Goal: Information Seeking & Learning: Learn about a topic

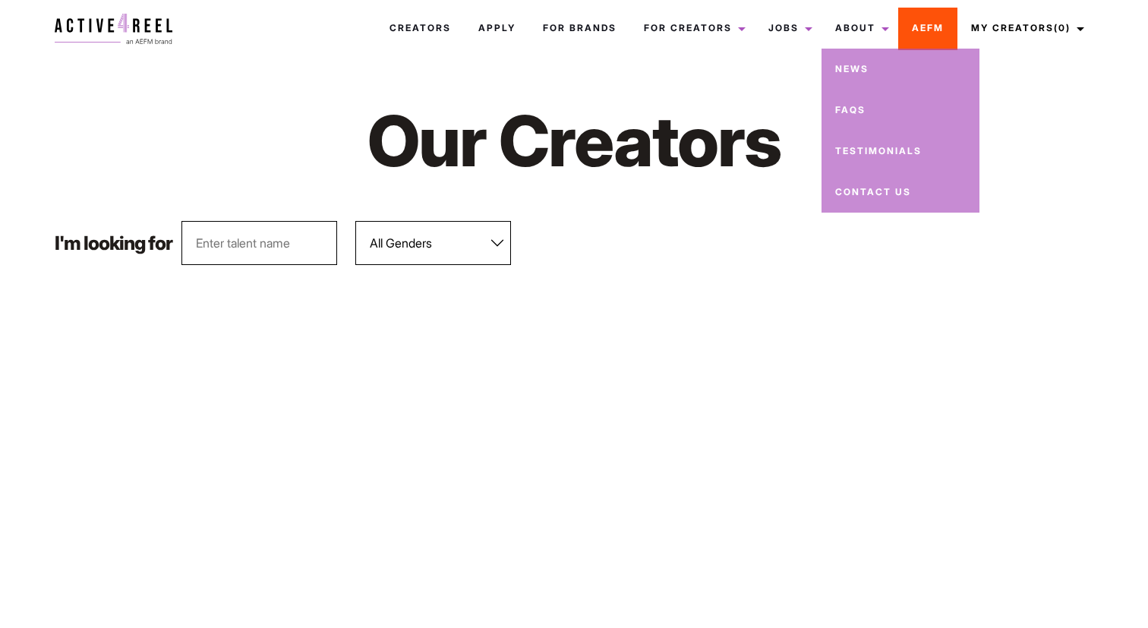
click at [922, 27] on link "AEFM" at bounding box center [927, 28] width 59 height 41
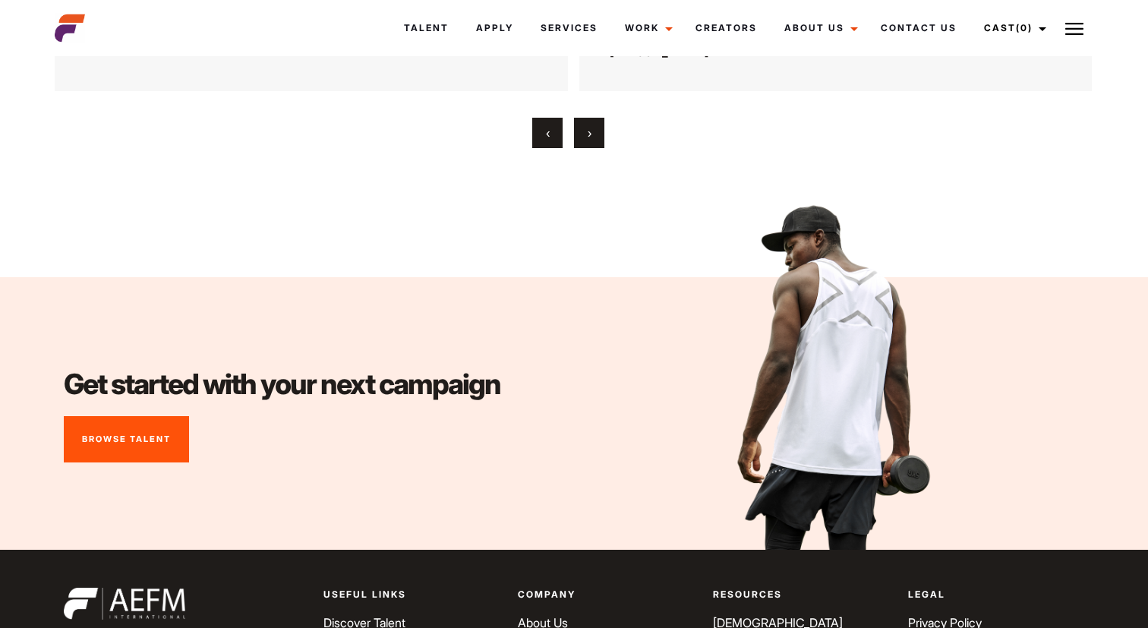
scroll to position [5578, 0]
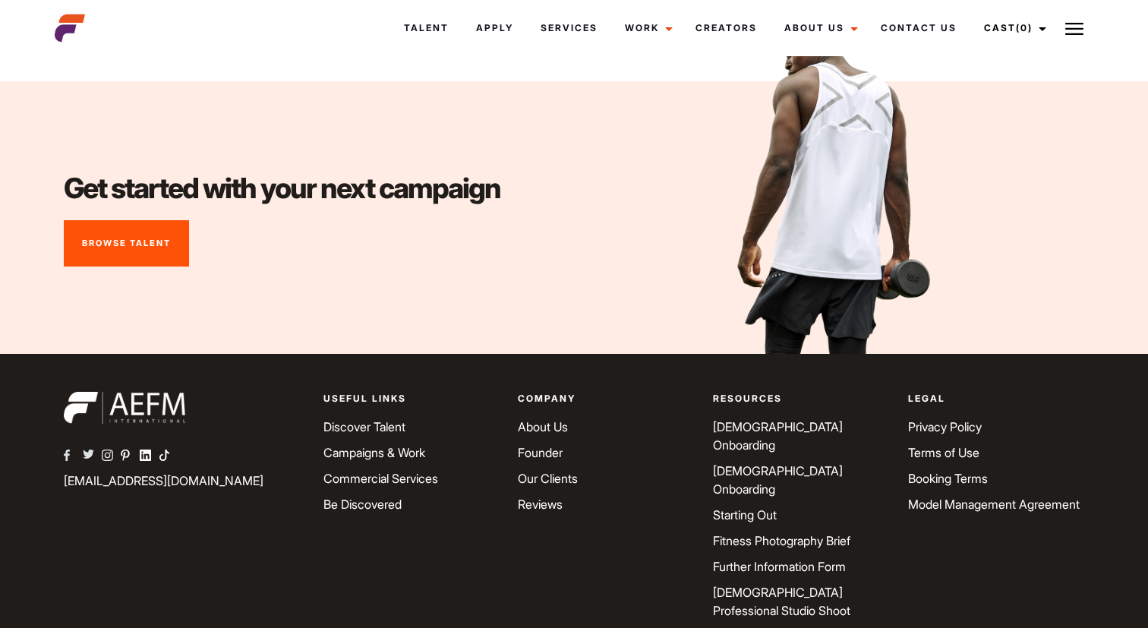
click at [741, 507] on link "Starting Out" at bounding box center [745, 514] width 64 height 15
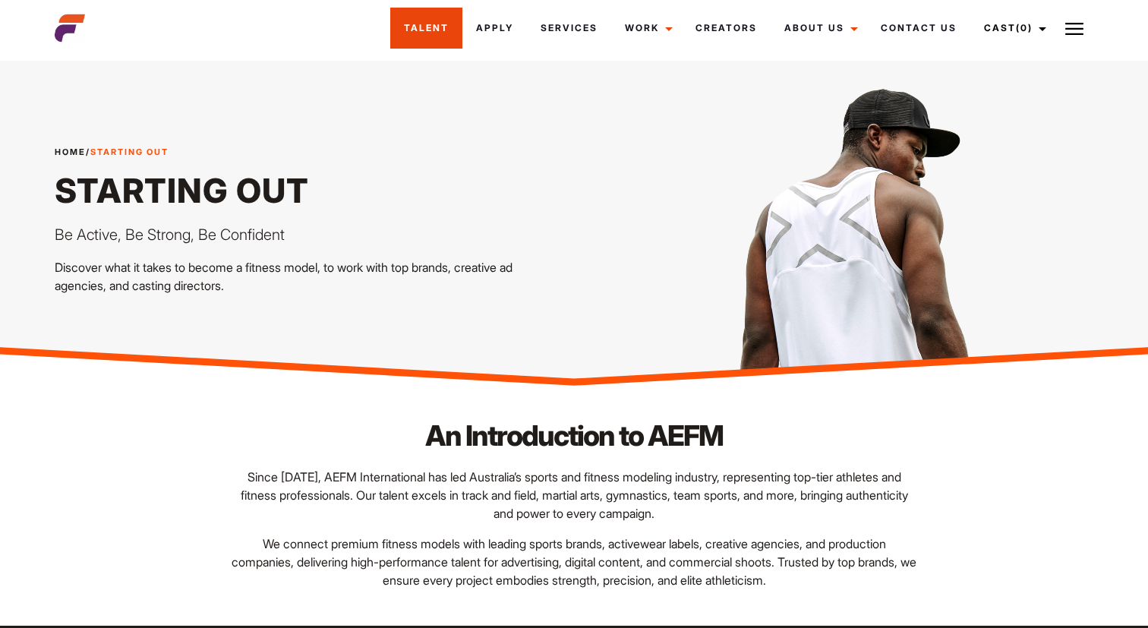
click at [437, 30] on link "Talent" at bounding box center [426, 28] width 72 height 41
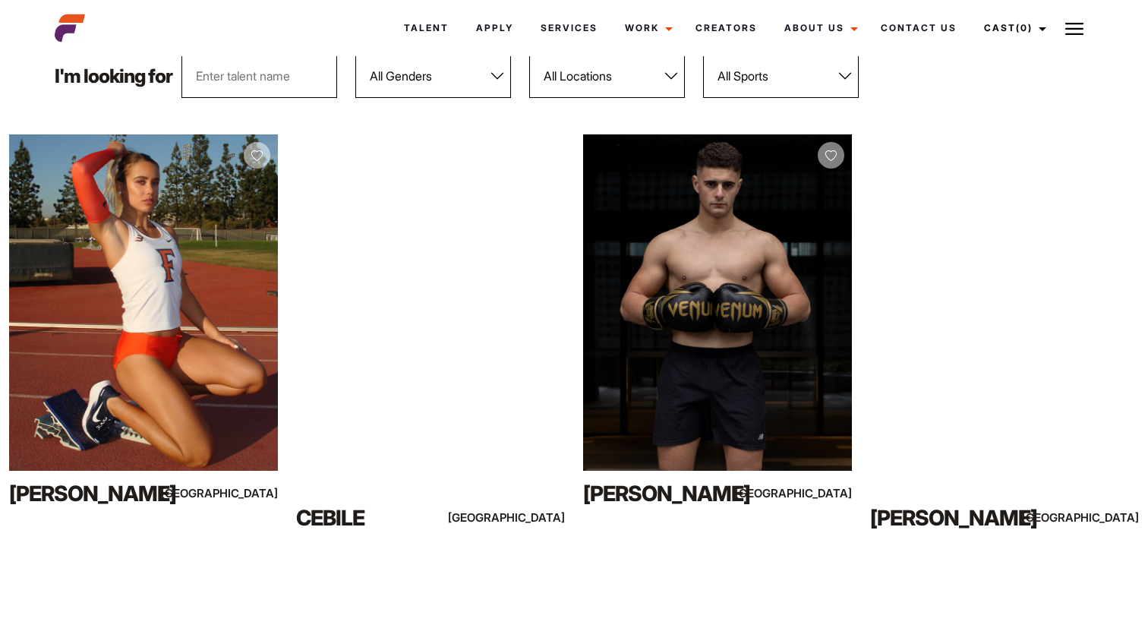
scroll to position [193, 0]
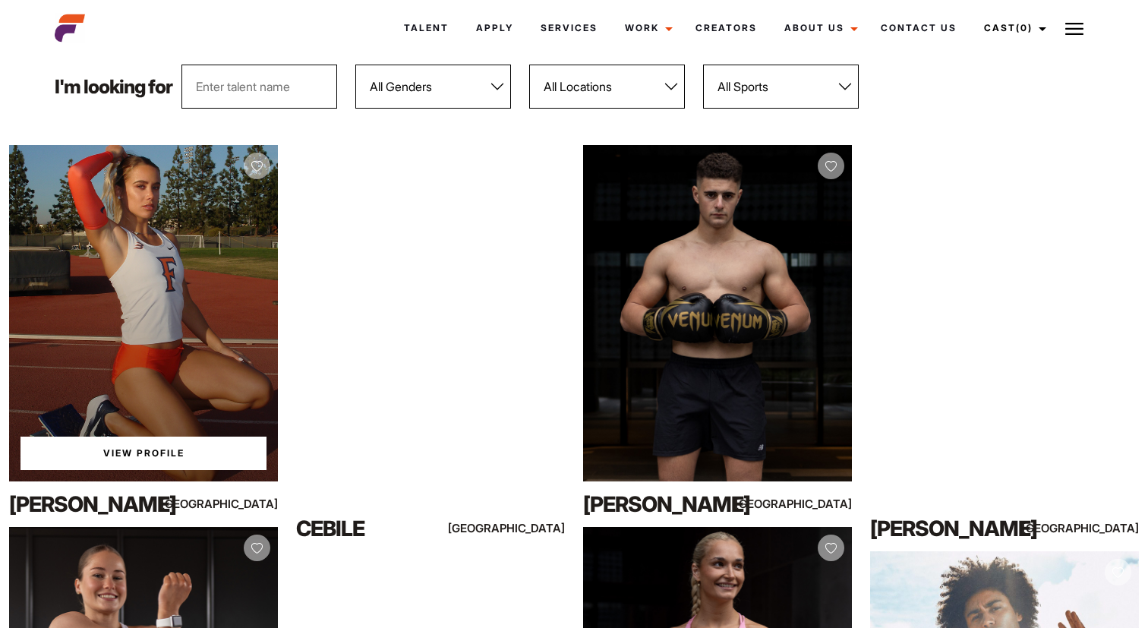
click at [181, 445] on link "View Profile" at bounding box center [143, 453] width 246 height 33
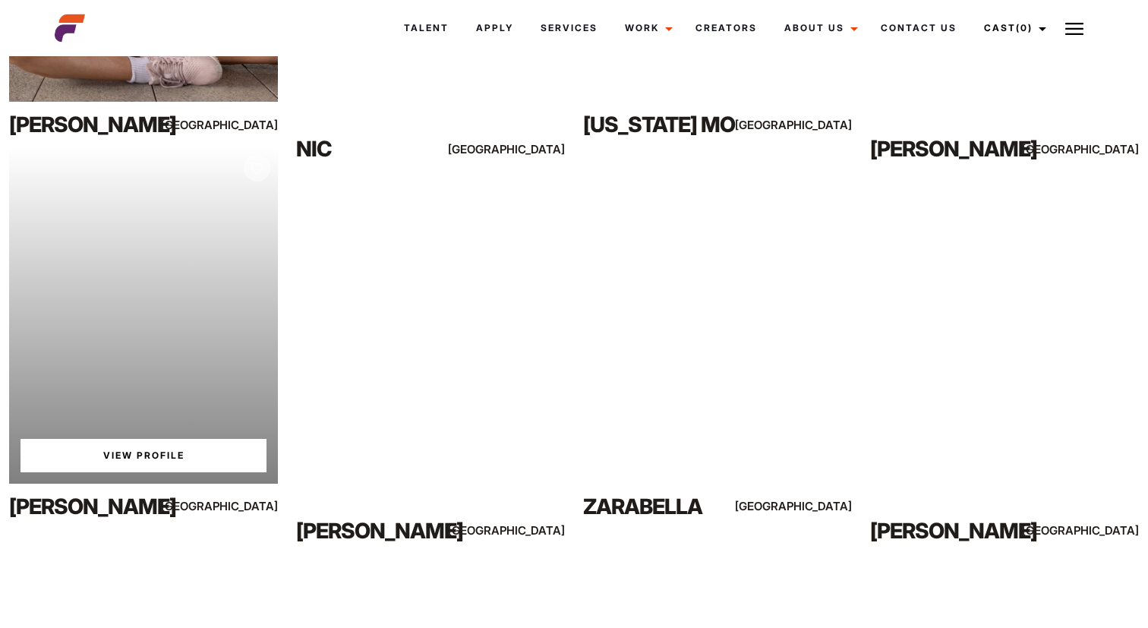
scroll to position [957, 0]
